Goal: Information Seeking & Learning: Learn about a topic

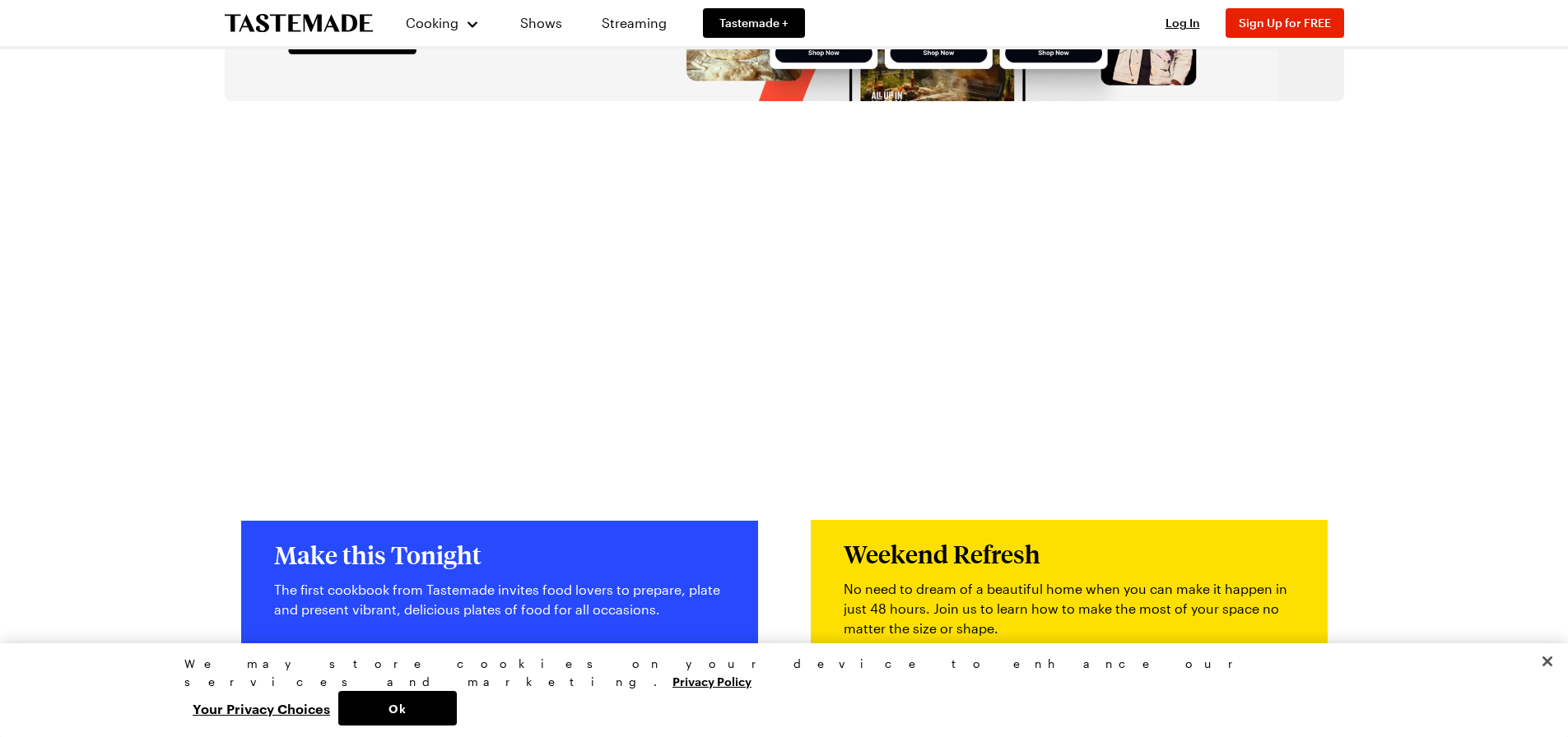
scroll to position [3340, 0]
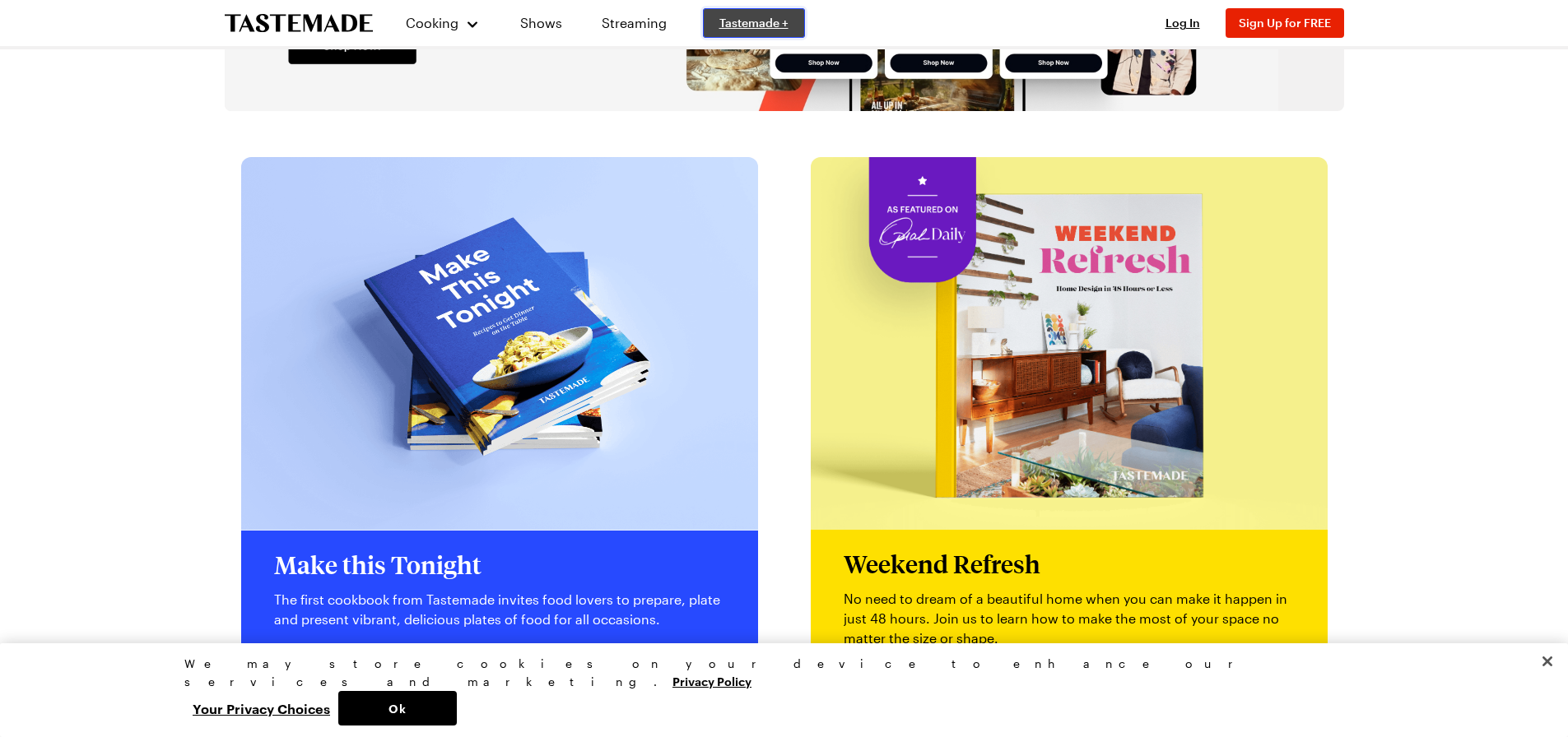
click at [755, 26] on span "Tastemade +" at bounding box center [753, 23] width 69 height 16
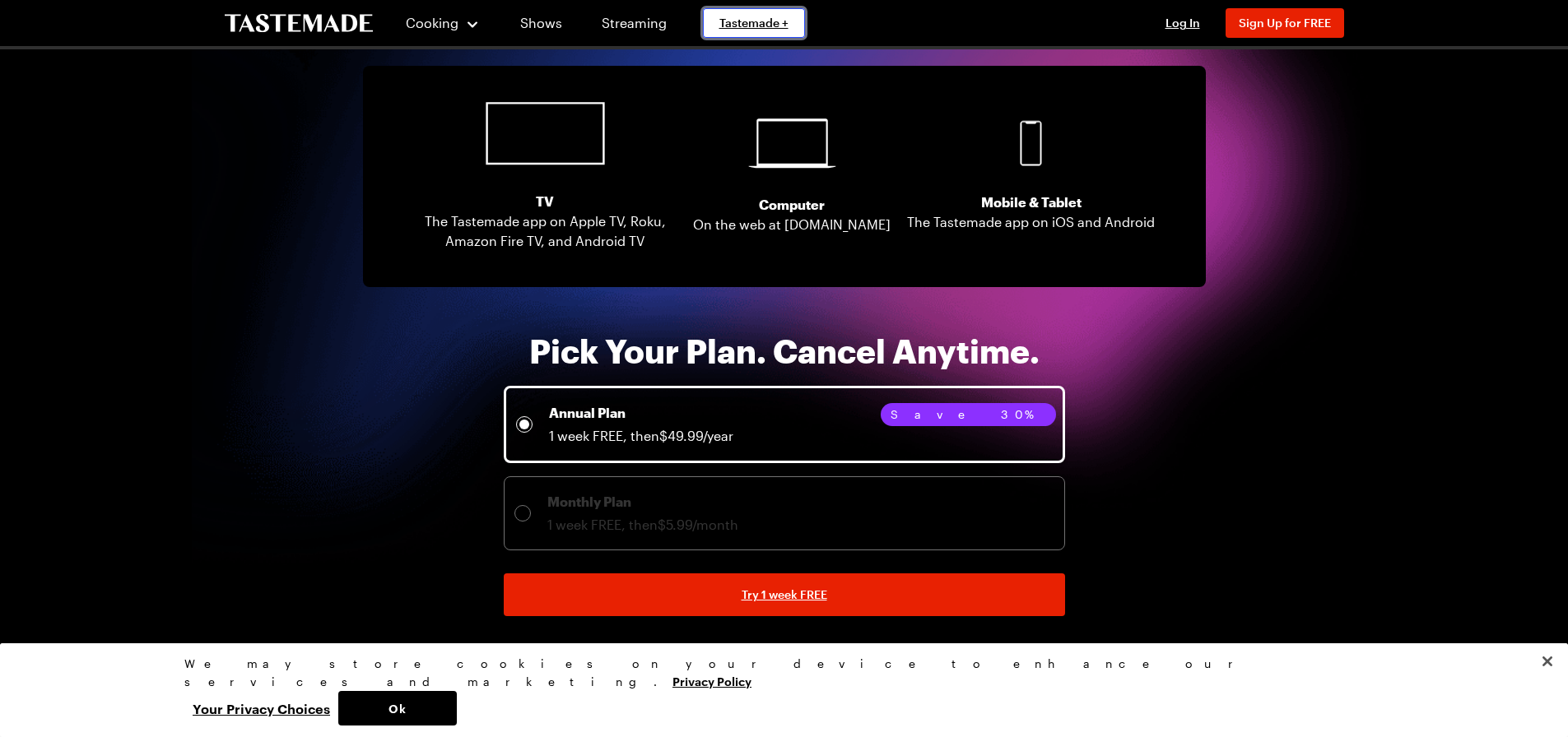
scroll to position [3227, 0]
click at [521, 515] on div at bounding box center [522, 514] width 10 height 10
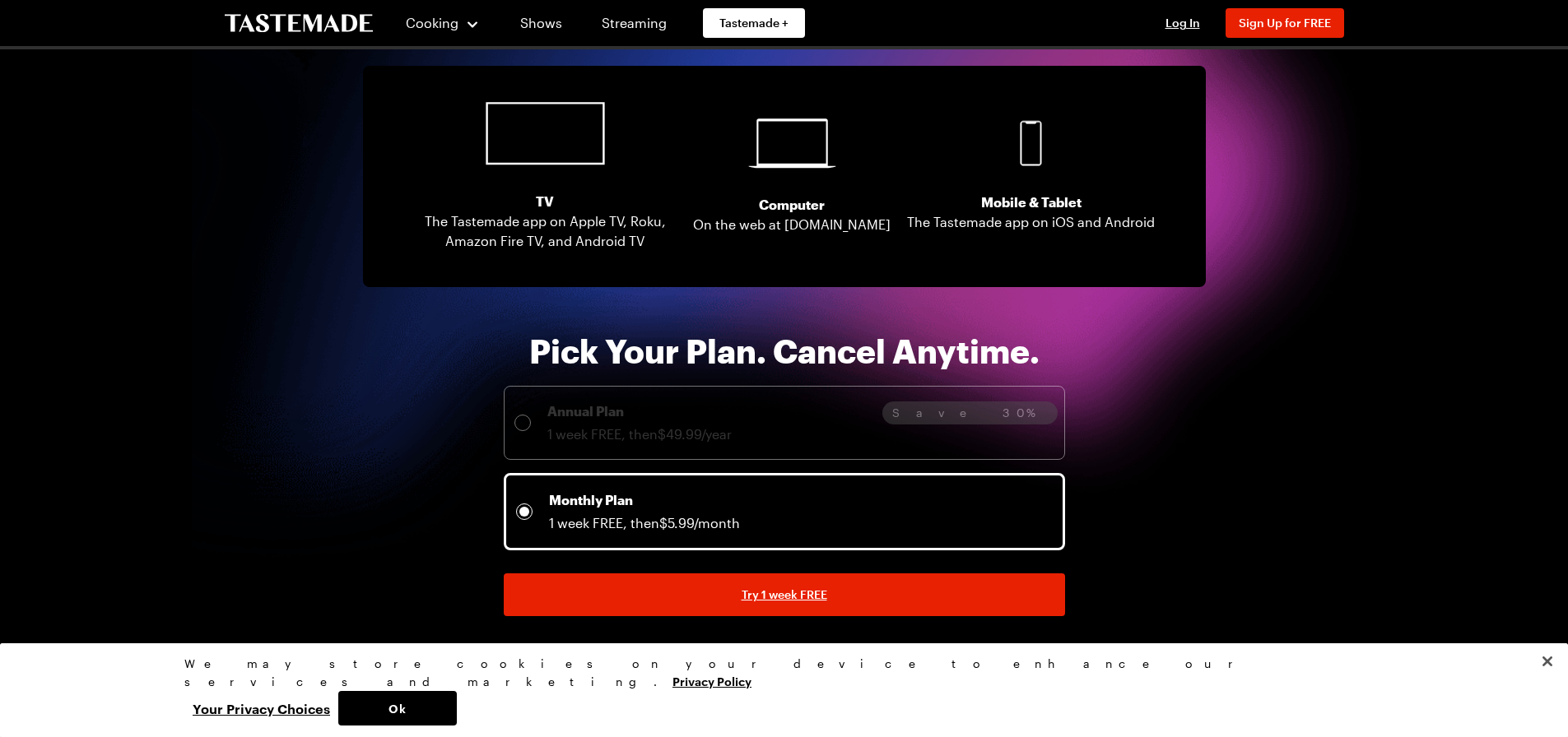
click at [517, 422] on div at bounding box center [522, 423] width 10 height 10
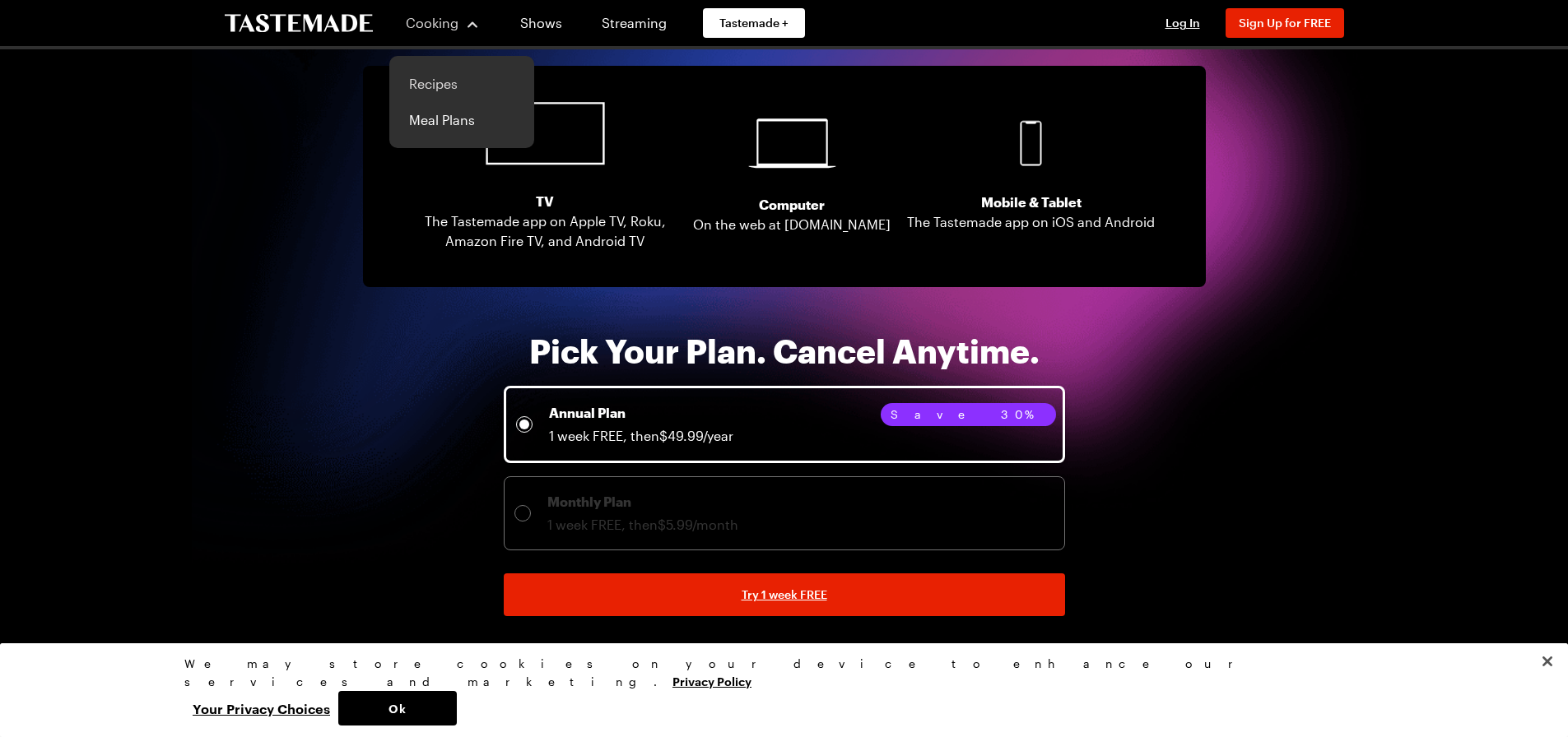
click at [451, 88] on link "Recipes" at bounding box center [462, 84] width 126 height 36
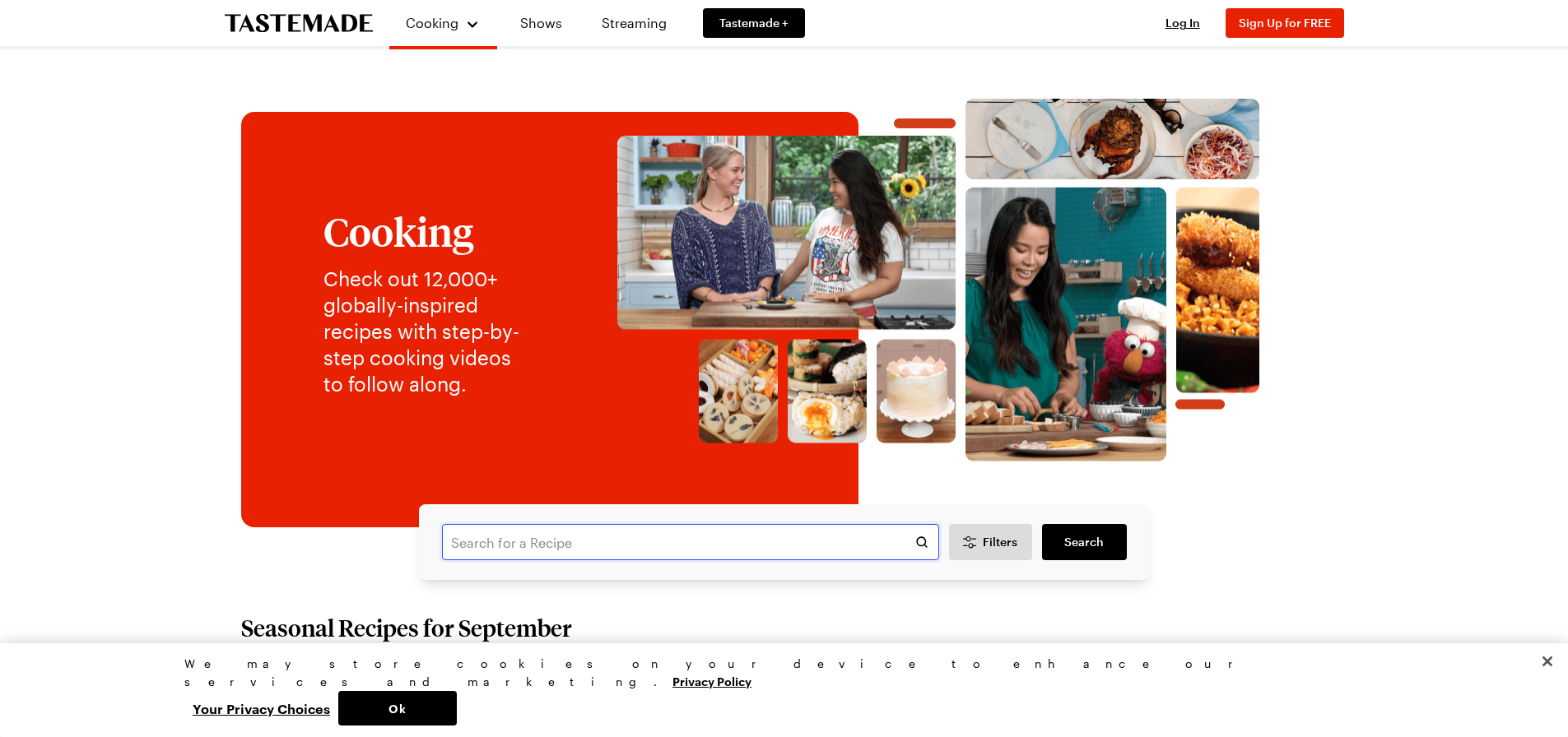
click at [686, 548] on input "text" at bounding box center [690, 542] width 497 height 36
type input "beef tips"
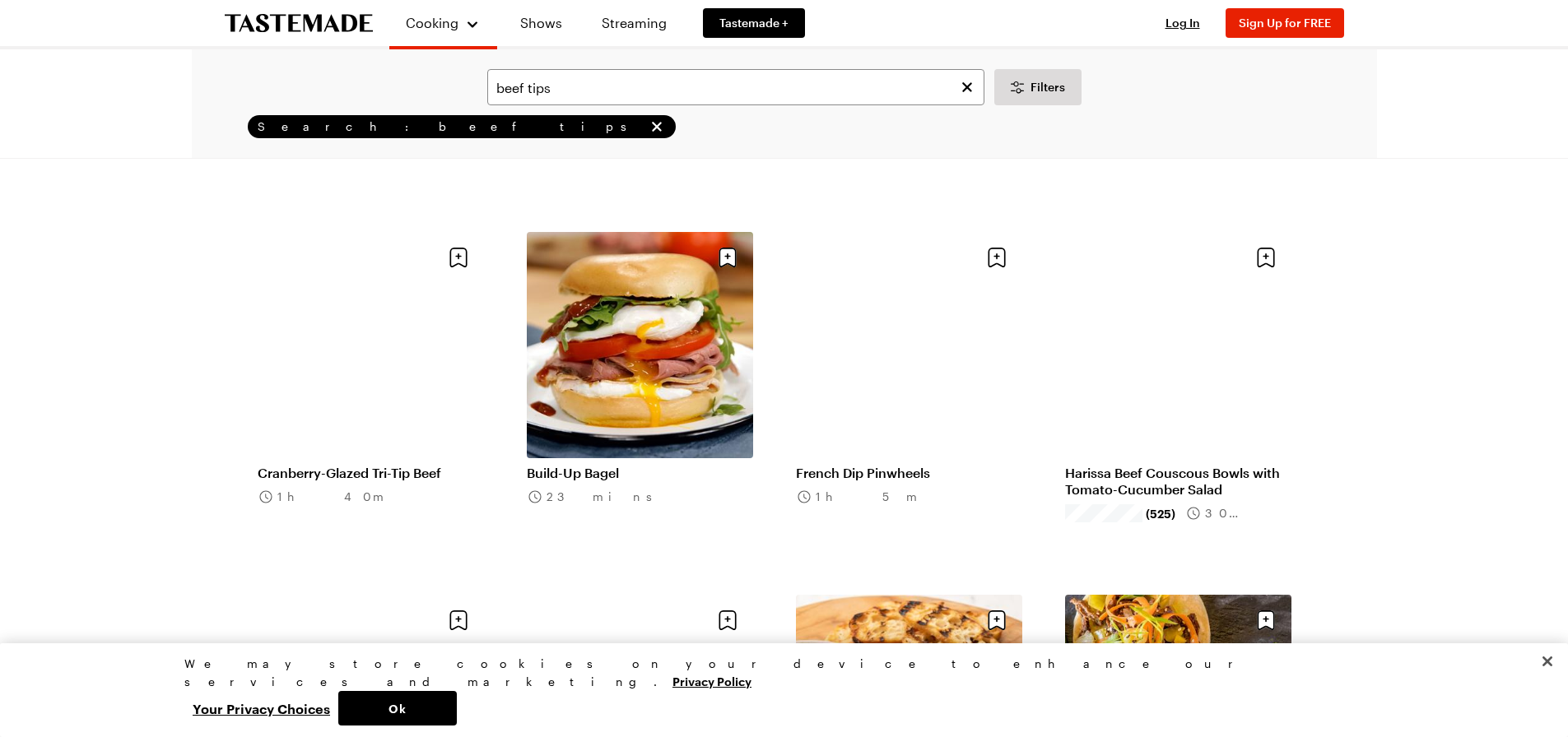
scroll to position [1508, 0]
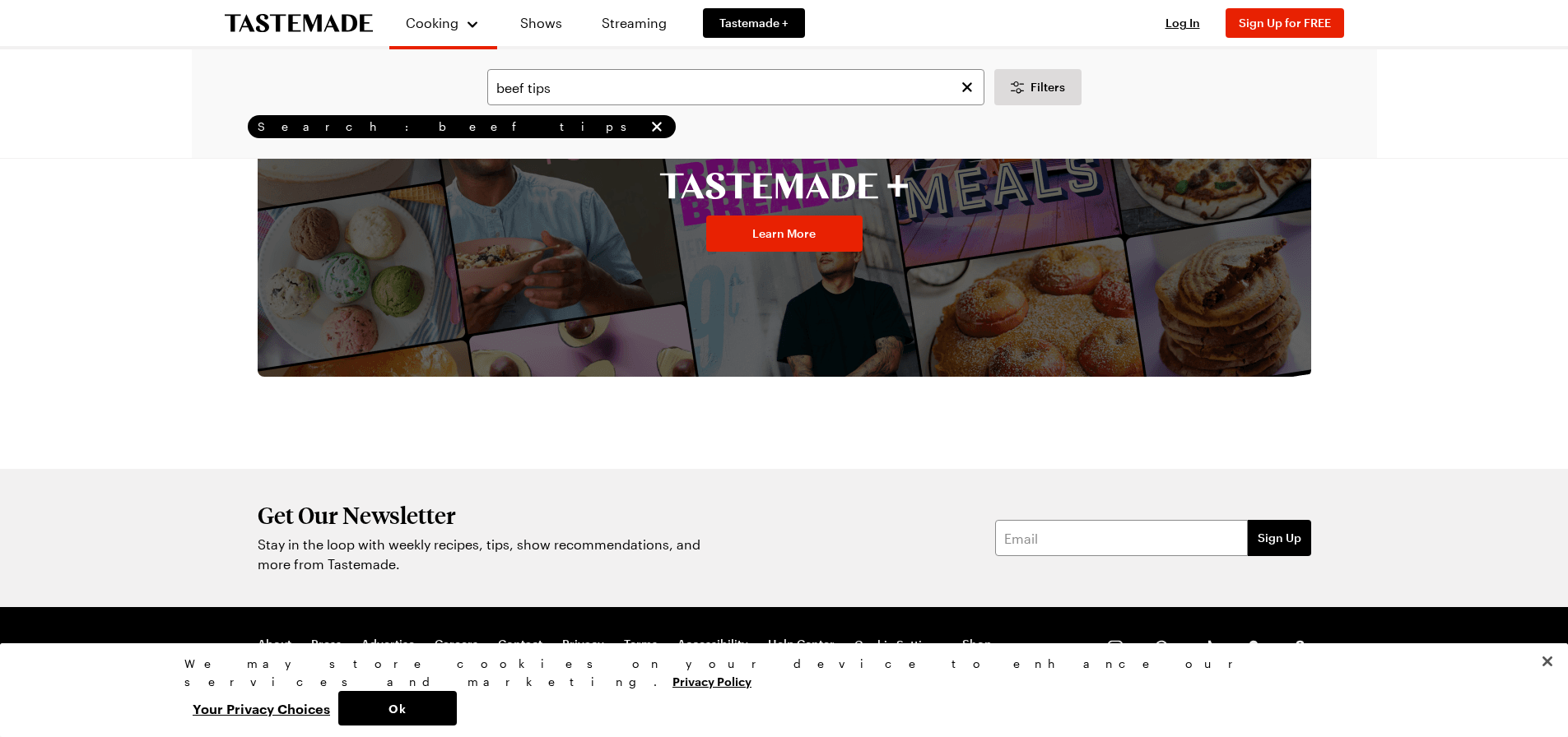
scroll to position [3539, 0]
